Goal: Transaction & Acquisition: Obtain resource

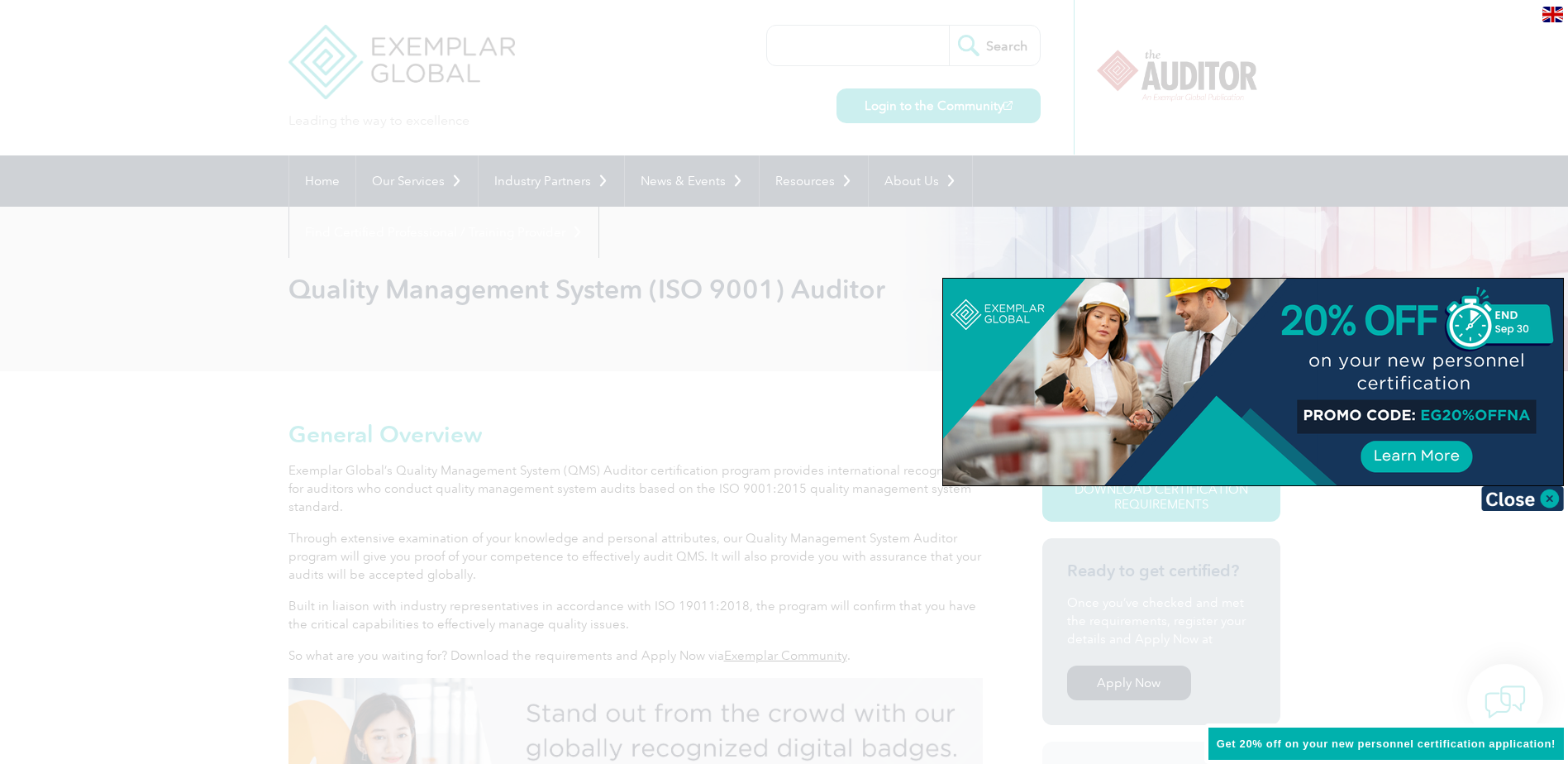
drag, startPoint x: 1422, startPoint y: 416, endPoint x: 1489, endPoint y: 419, distance: 67.1
click at [1489, 419] on div at bounding box center [1253, 382] width 620 height 206
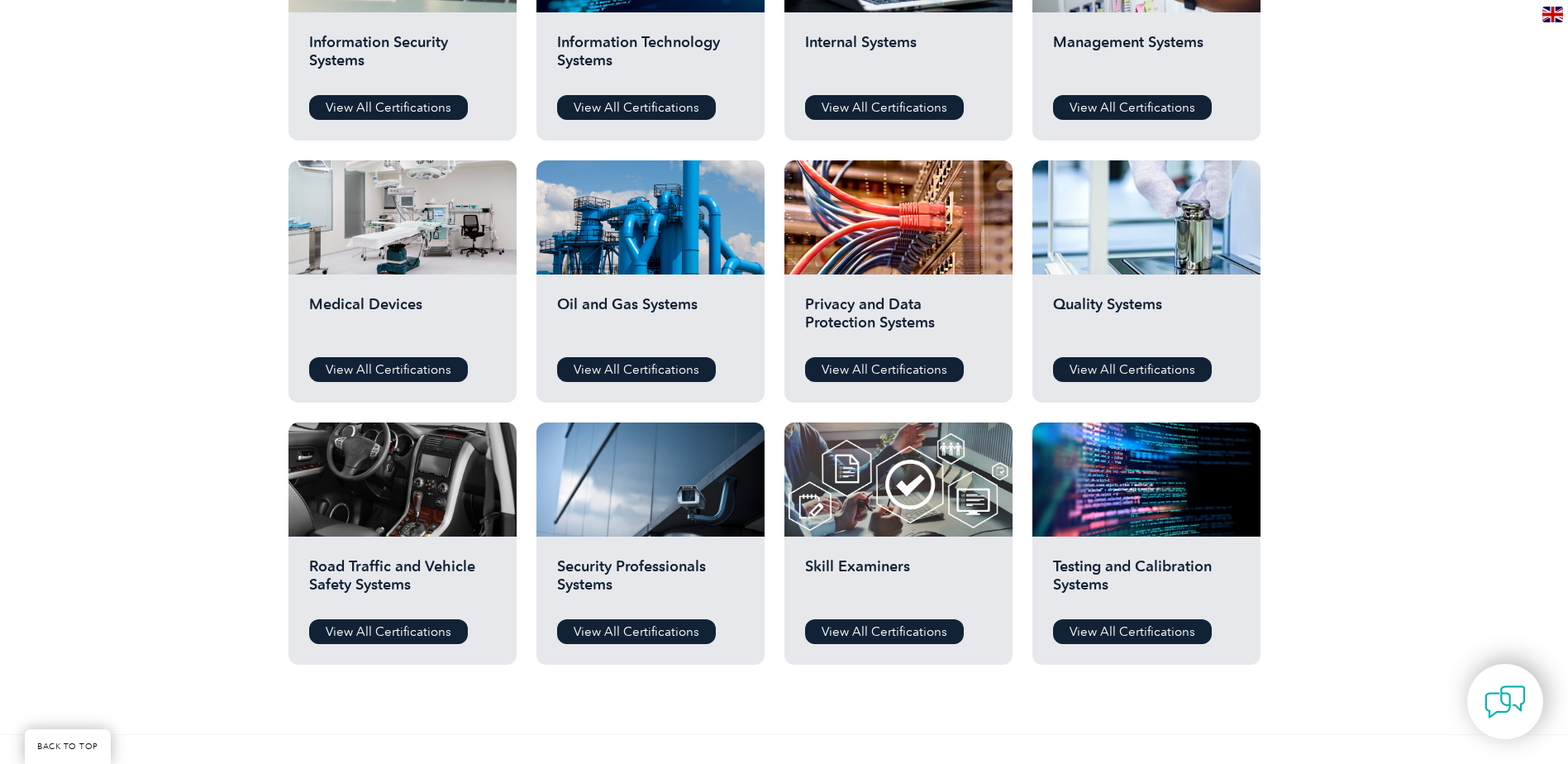
scroll to position [992, 0]
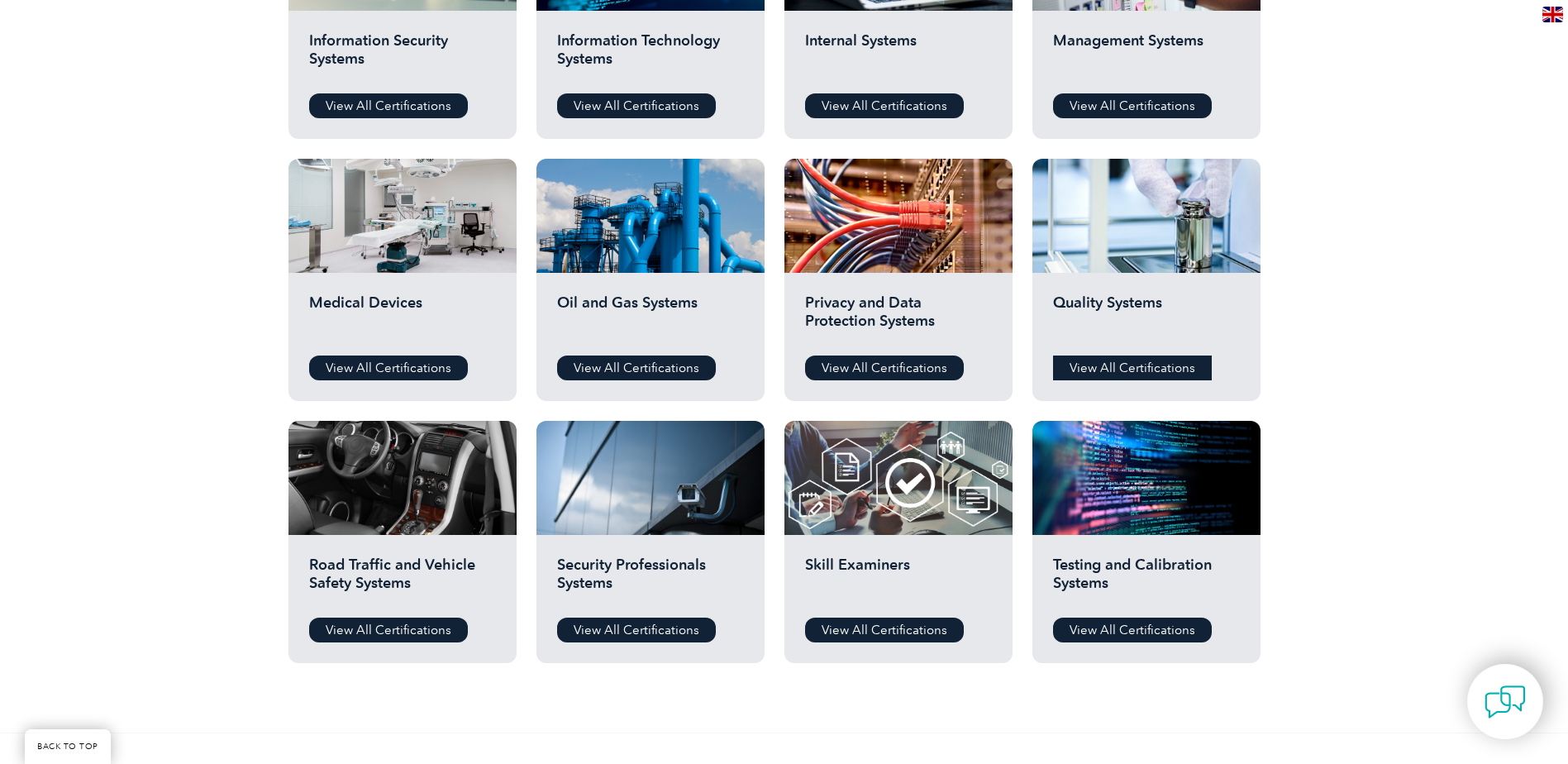
click at [1143, 368] on link "View All Certifications" at bounding box center [1132, 368] width 159 height 24
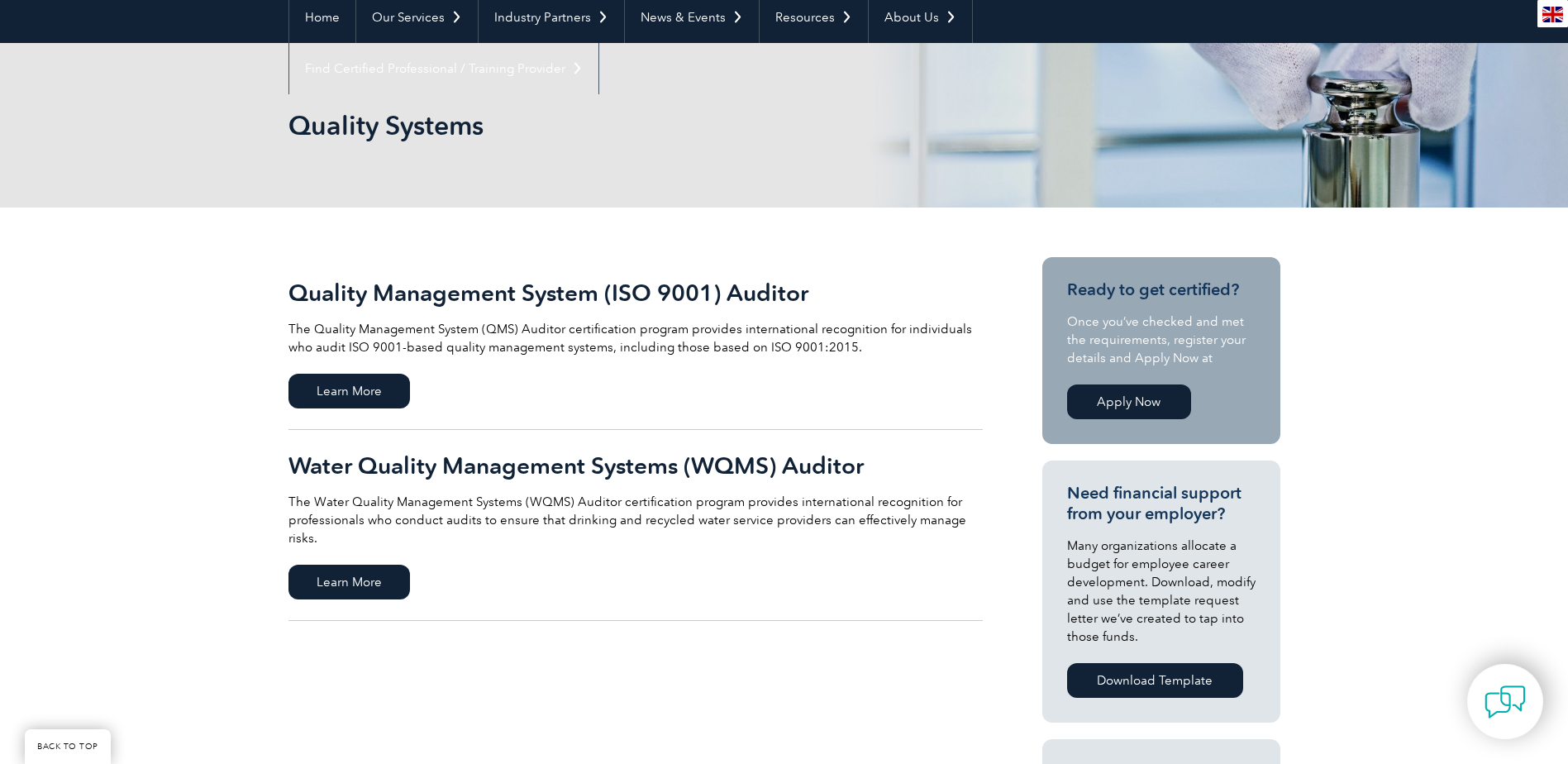
scroll to position [165, 0]
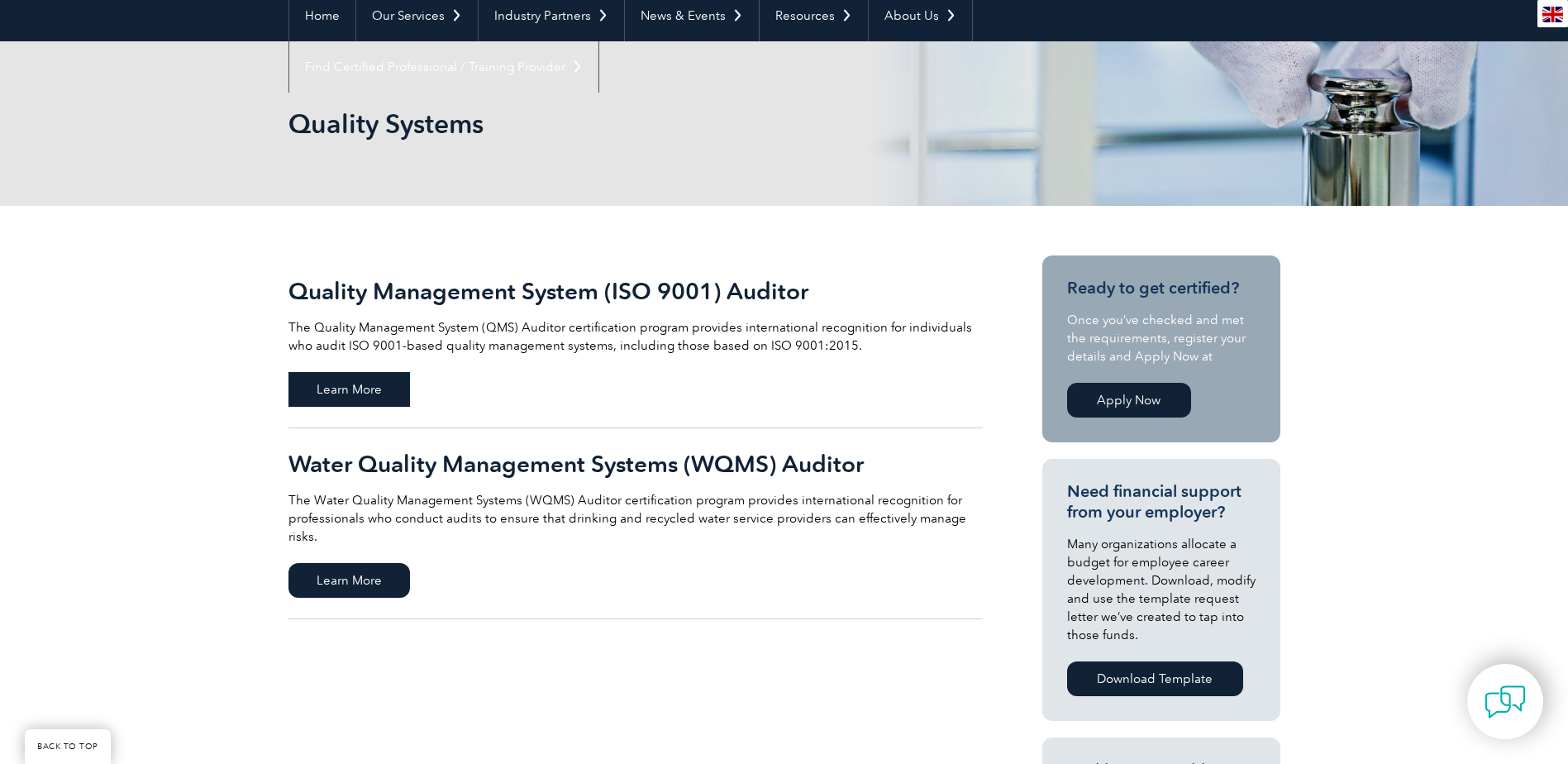
click at [377, 391] on span "Learn More" at bounding box center [348, 389] width 121 height 35
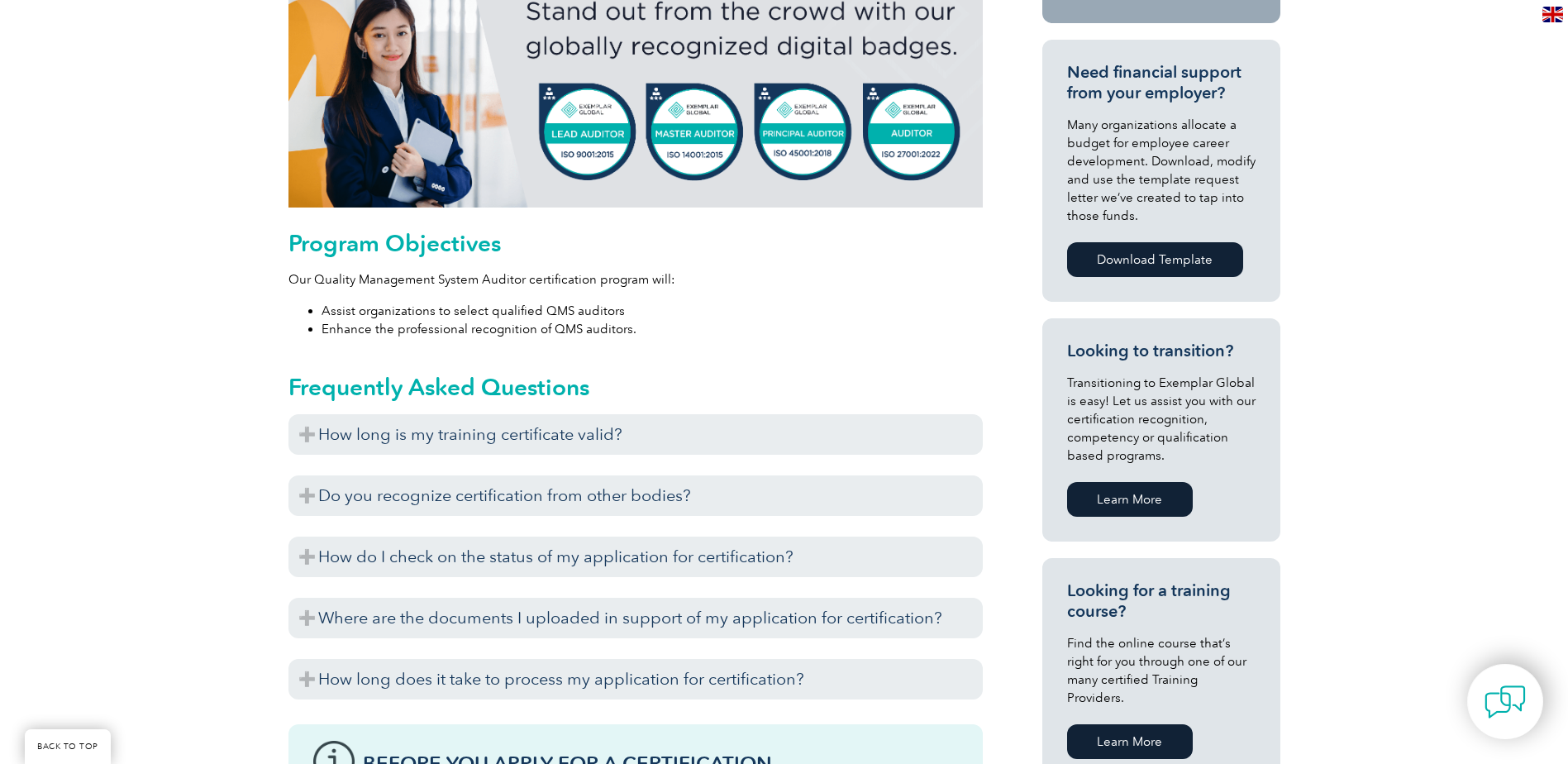
scroll to position [726, 0]
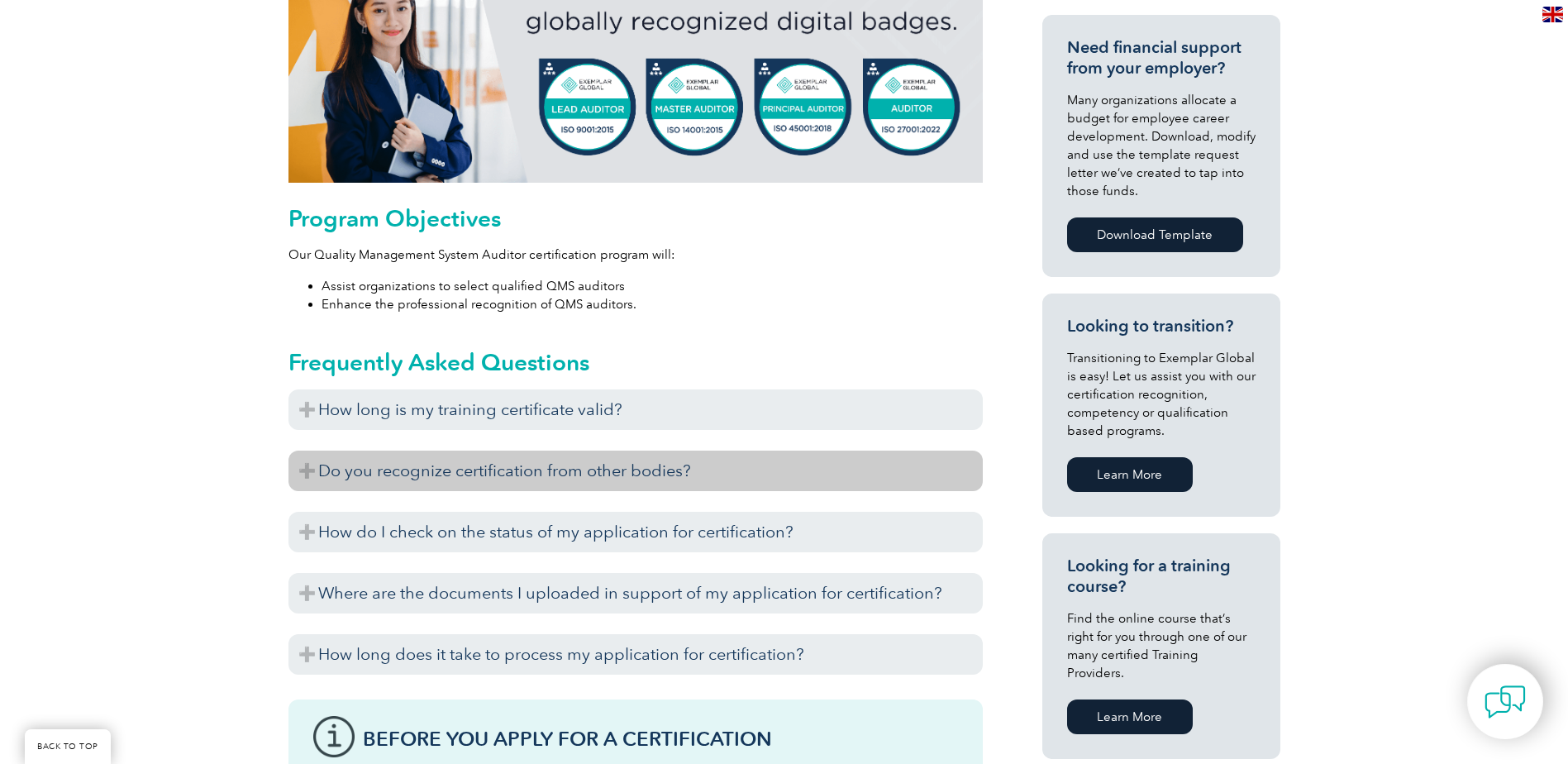
click at [308, 471] on h3 "Do you recognize certification from other bodies?" at bounding box center [636, 470] width 695 height 40
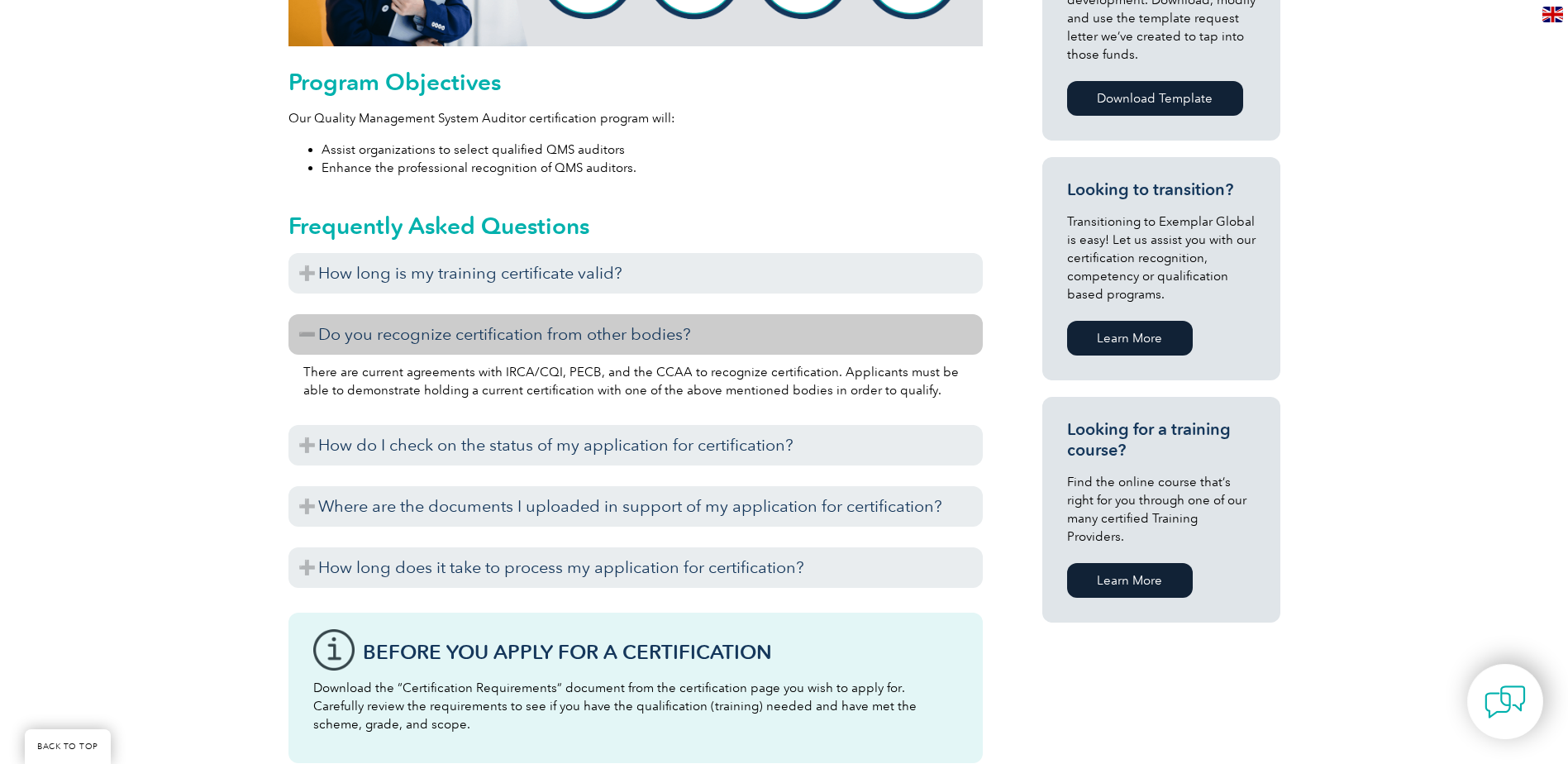
scroll to position [892, 0]
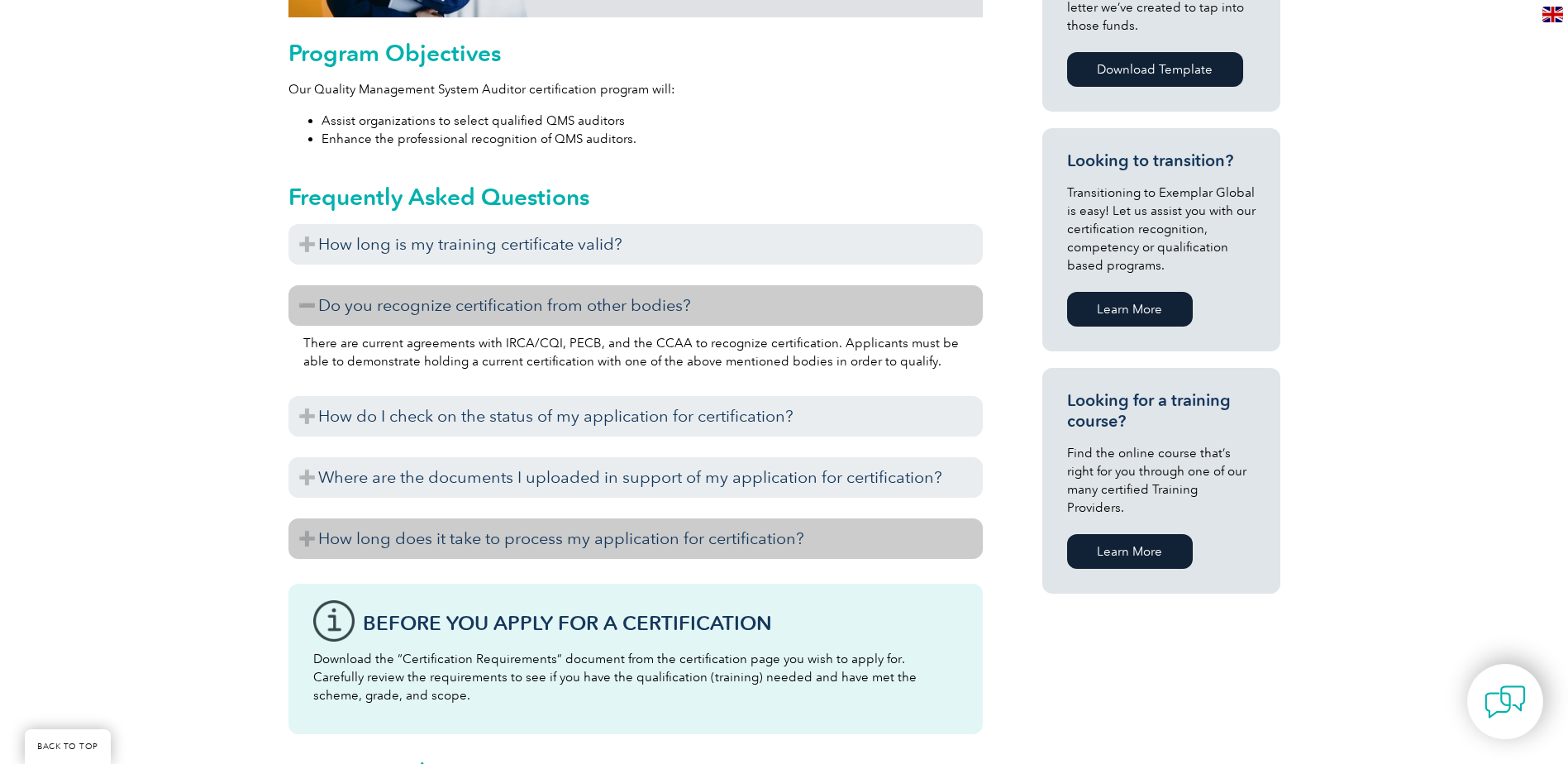
click at [308, 540] on h3 "How long does it take to process my application for certification?" at bounding box center [636, 538] width 695 height 40
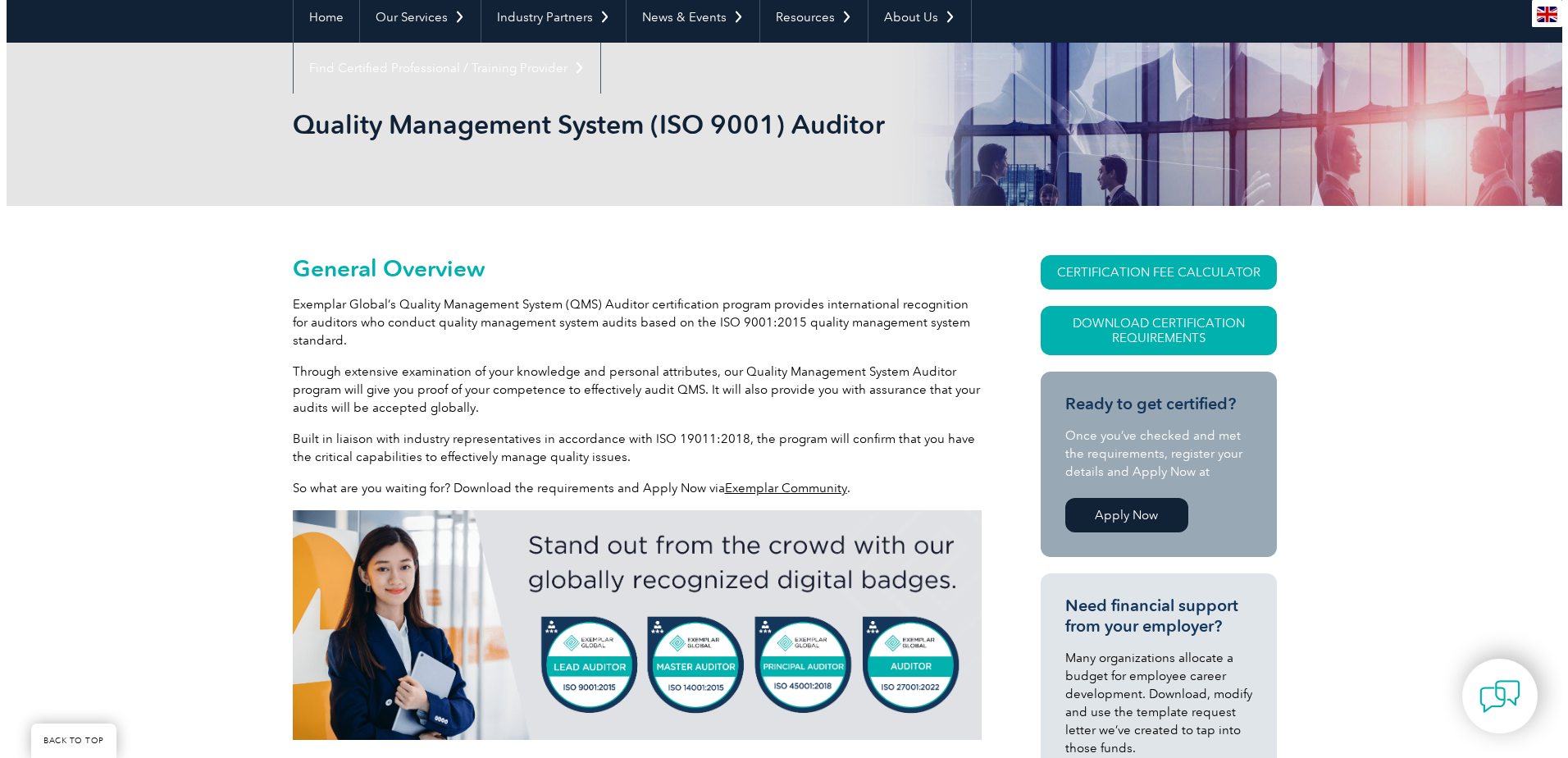
scroll to position [147, 0]
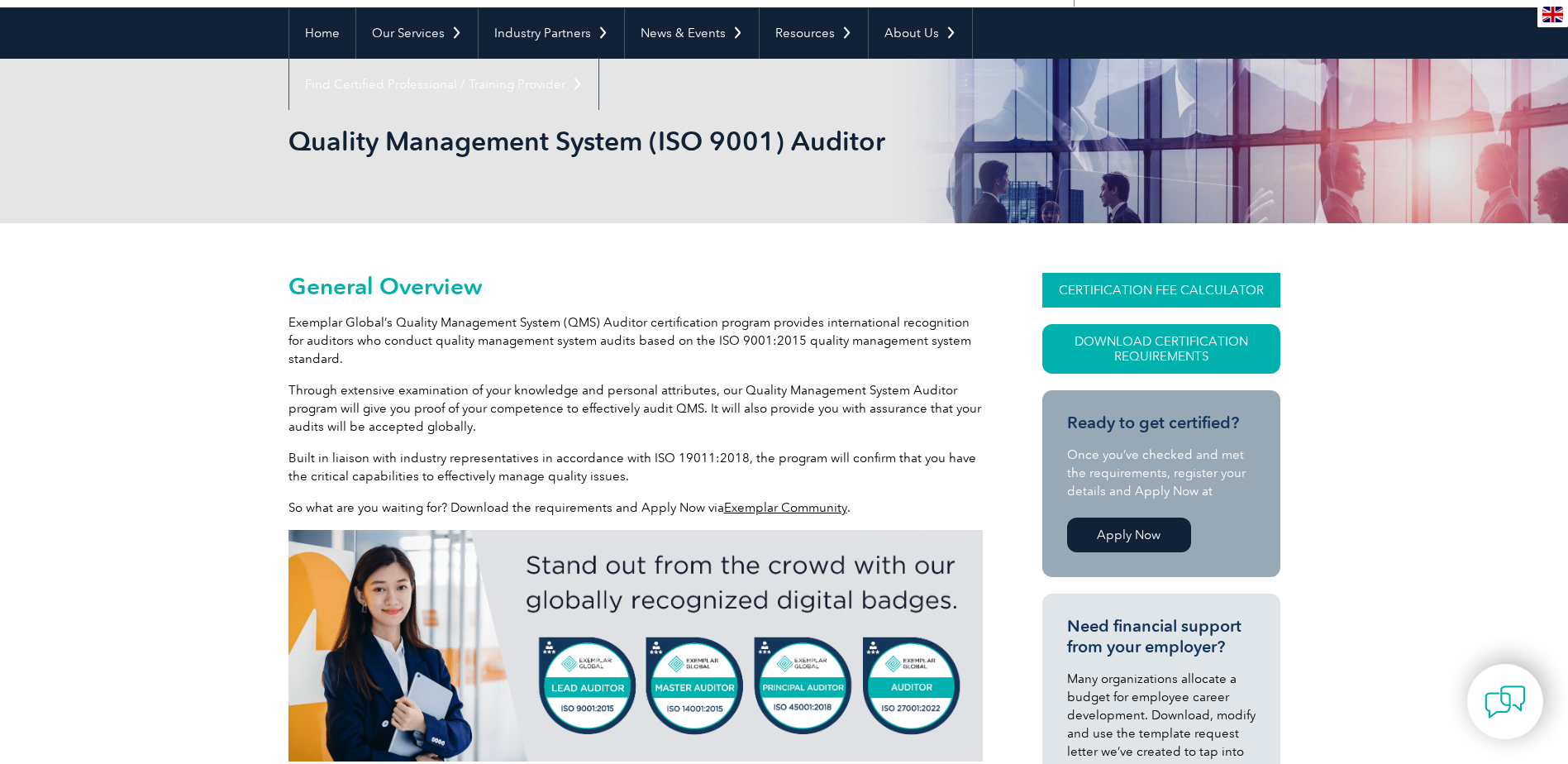
click at [1121, 289] on link "CERTIFICATION FEE CALCULATOR" at bounding box center [1161, 290] width 238 height 35
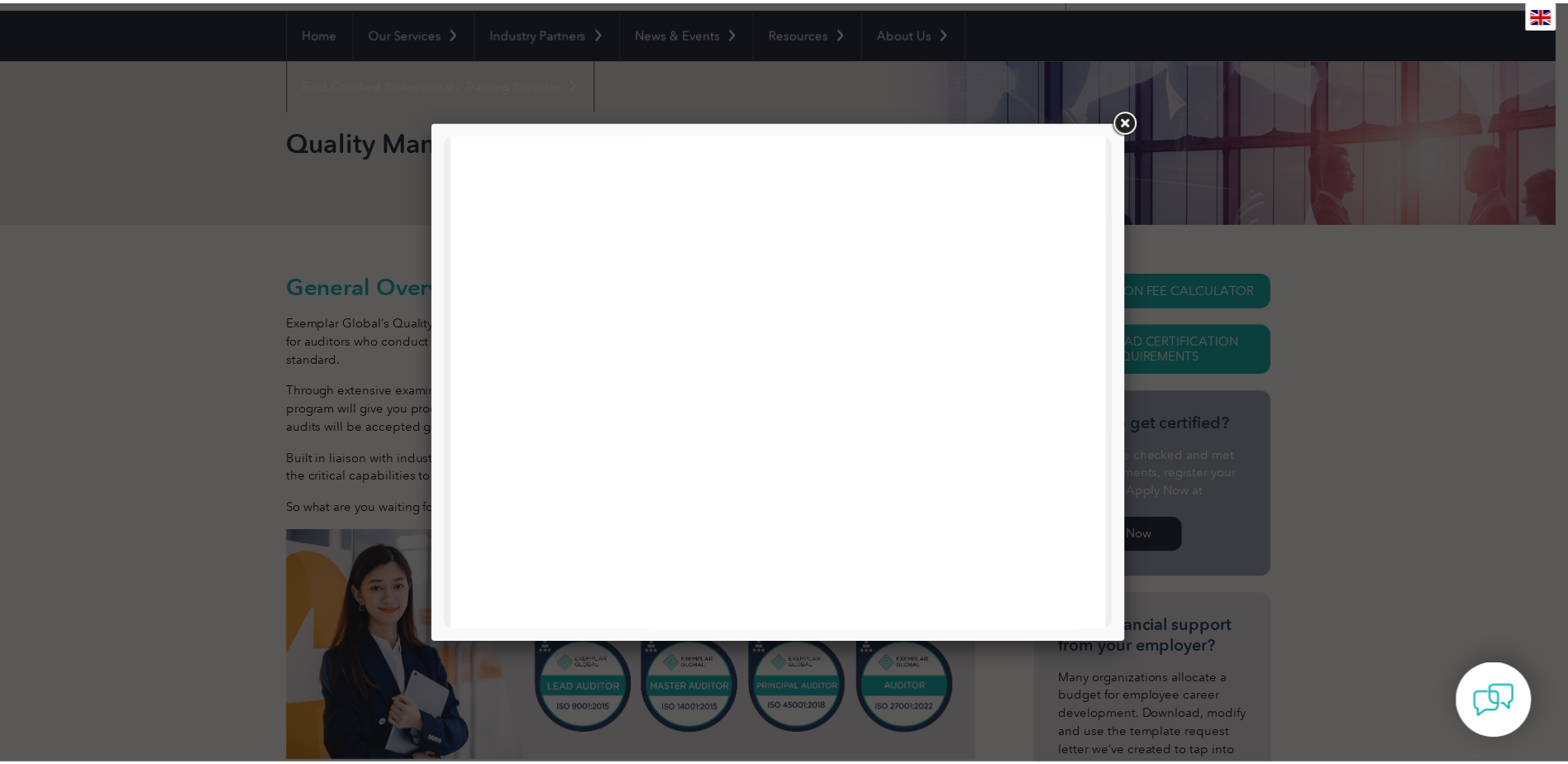
scroll to position [330, 0]
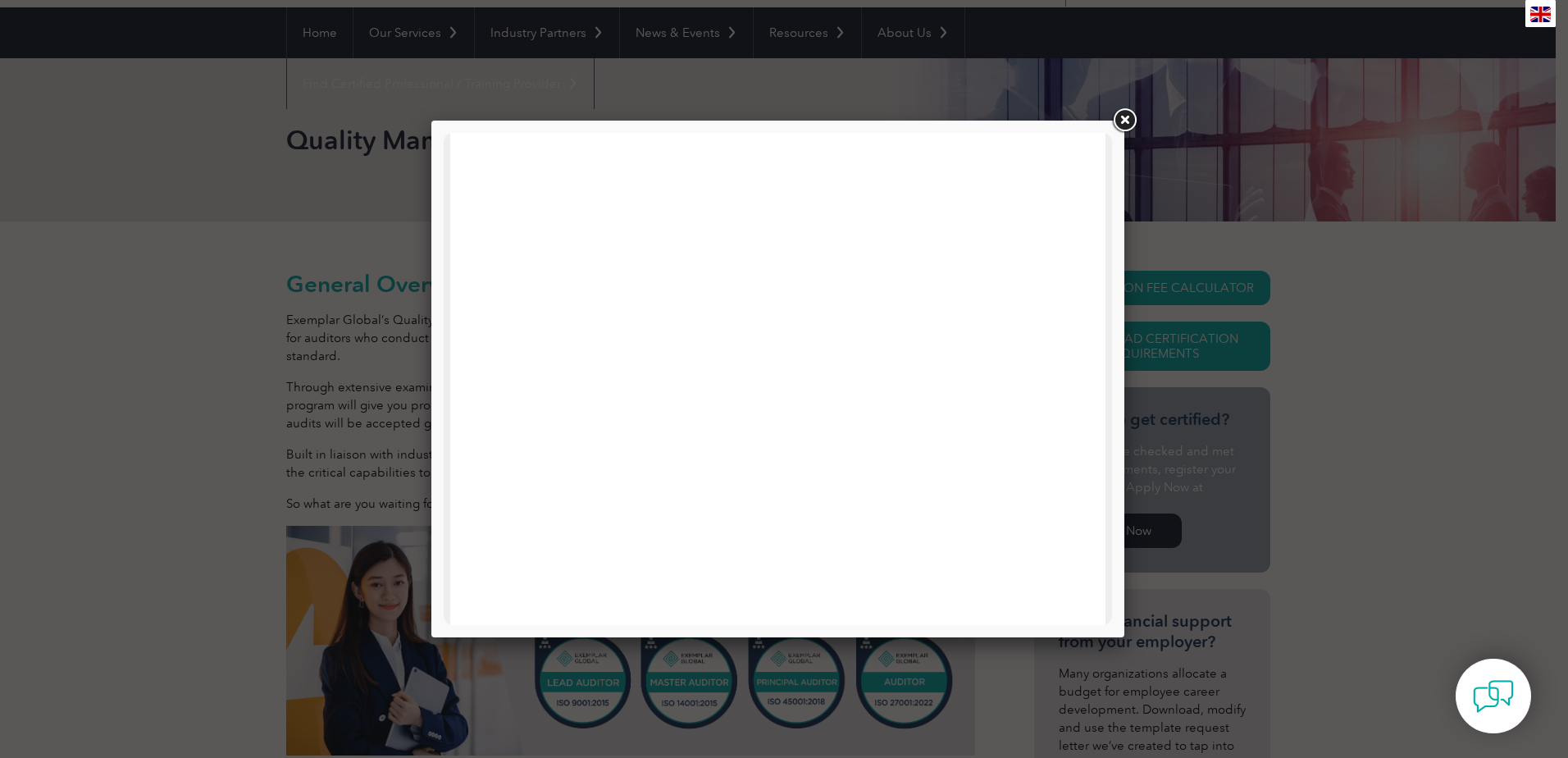
click at [1120, 114] on link at bounding box center [1124, 121] width 30 height 30
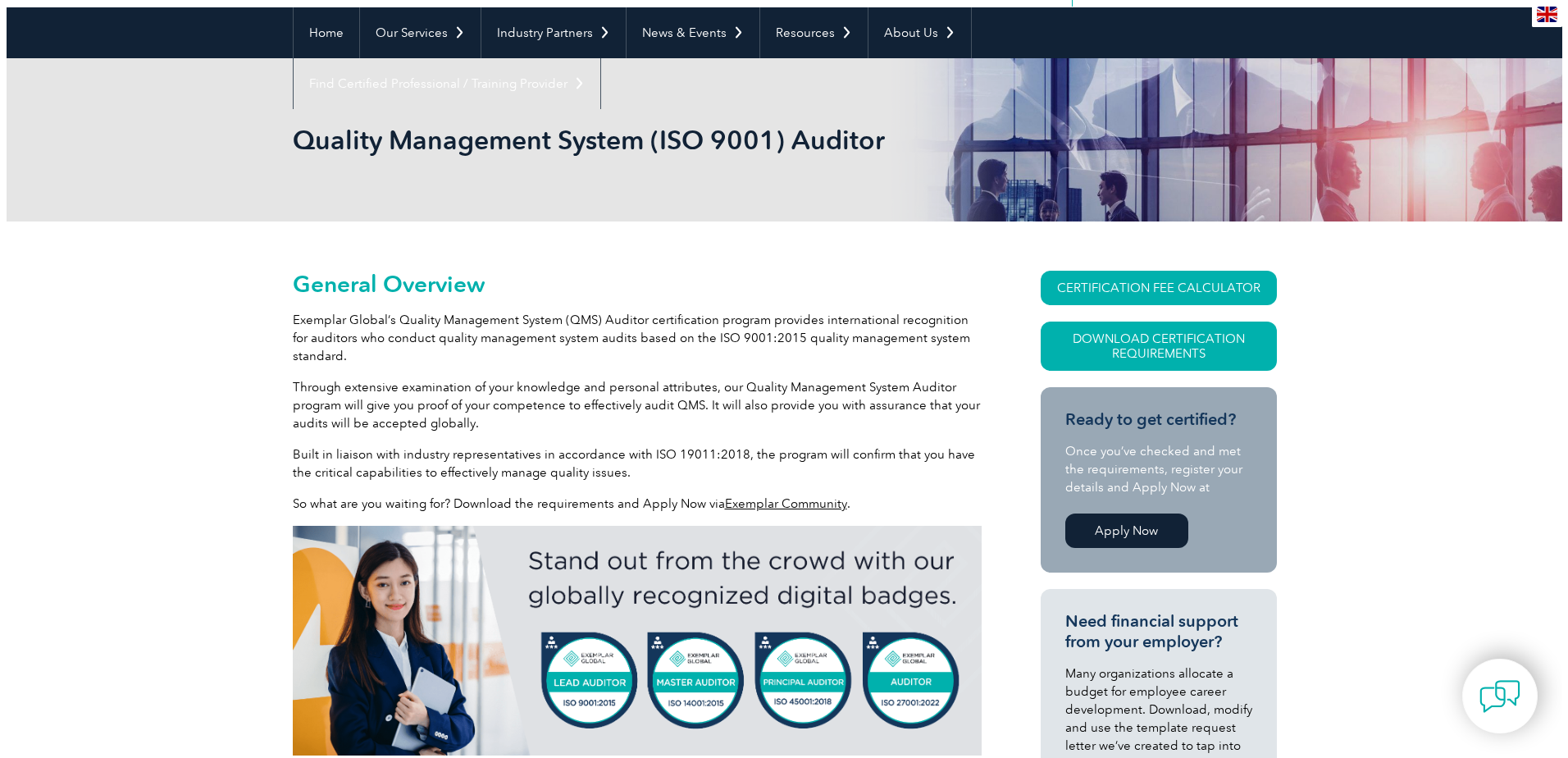
scroll to position [0, 0]
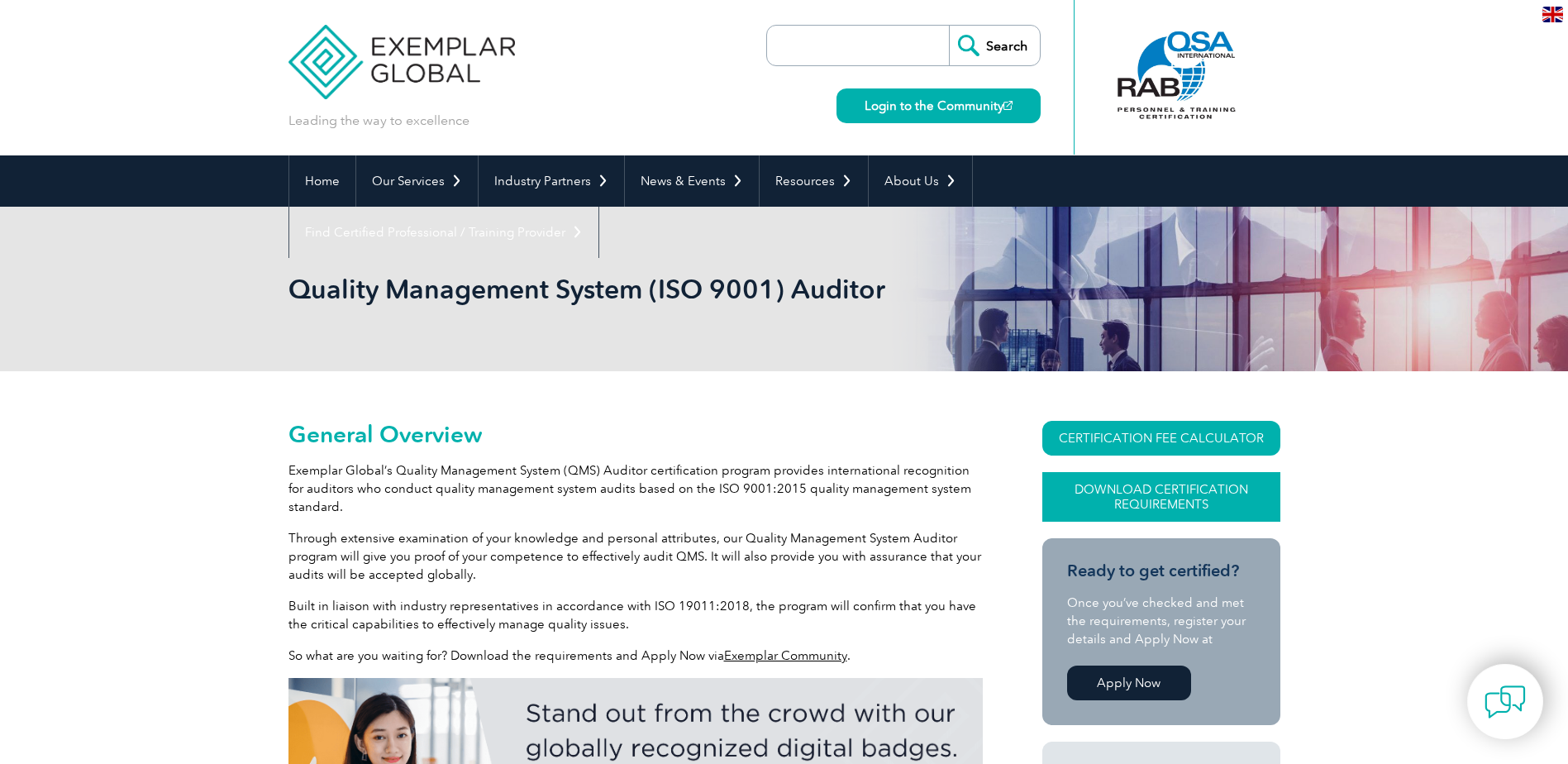
click at [1141, 487] on link "Download Certification Requirements" at bounding box center [1161, 497] width 238 height 50
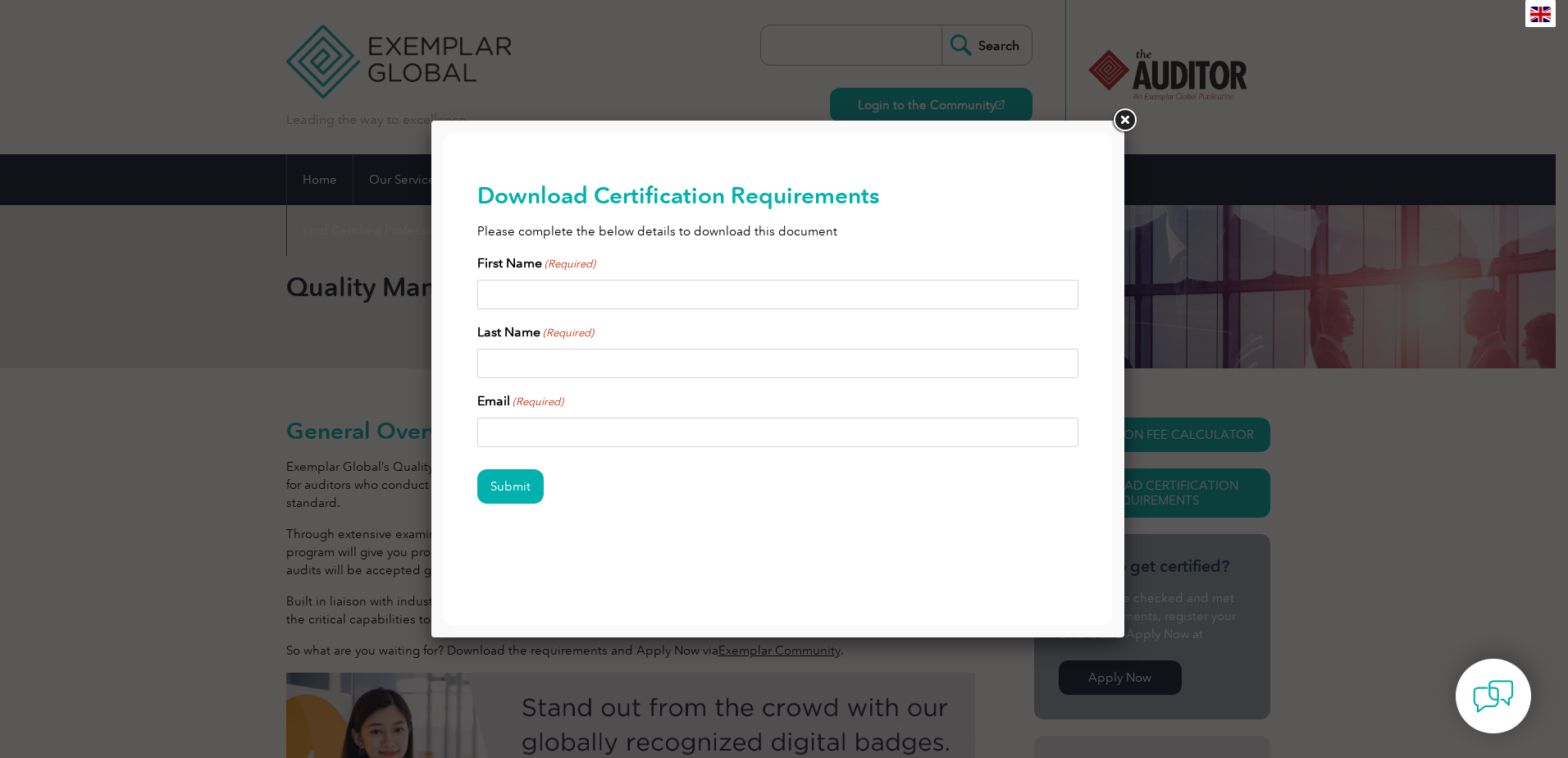
click at [534, 297] on input "First Name (Required)" at bounding box center [777, 294] width 602 height 30
type input "Ronald"
type input "Wilcox"
type input "ron.wilcox1@outlook.com"
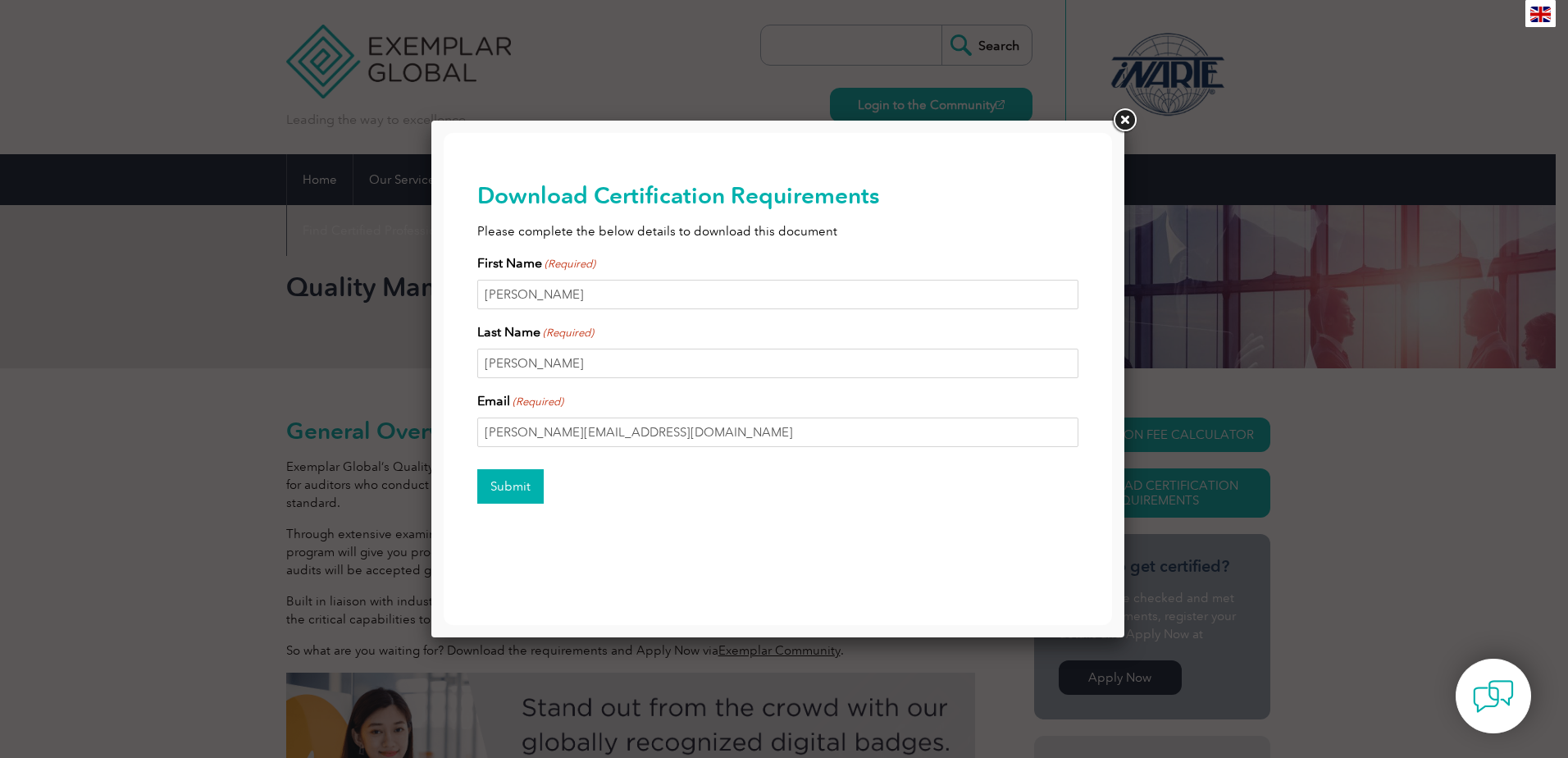
click at [518, 482] on input "Submit" at bounding box center [509, 486] width 66 height 34
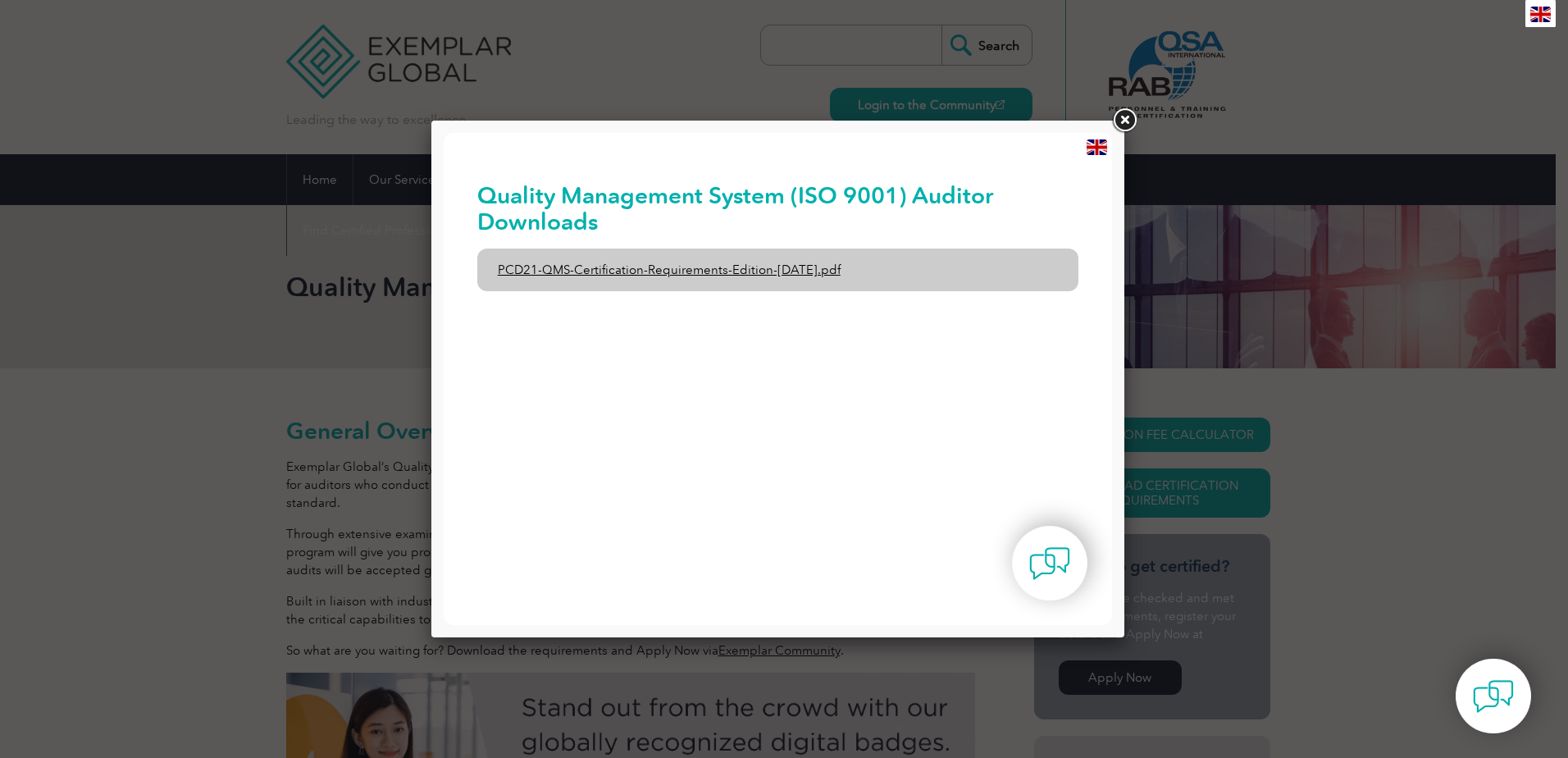
click at [677, 277] on link "PCD21-QMS-Certification-Requirements-Edition-2-April-2022.pdf" at bounding box center [777, 270] width 602 height 43
